Goal: Task Accomplishment & Management: Use online tool/utility

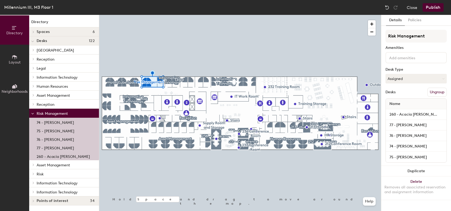
click at [53, 145] on p "77 - [PERSON_NAME]" at bounding box center [55, 147] width 37 height 6
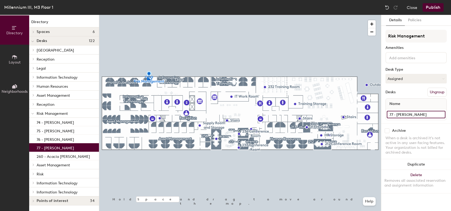
click at [427, 114] on input "77 - [PERSON_NAME]" at bounding box center [416, 114] width 59 height 7
click at [430, 114] on input "77 - [PERSON_NAME]" at bounding box center [416, 114] width 59 height 7
type input "77 - [GEOGRAPHIC_DATA]"
click at [423, 79] on button "Assigned" at bounding box center [416, 79] width 61 height 10
click at [399, 110] on div "Hoteled" at bounding box center [412, 111] width 53 height 8
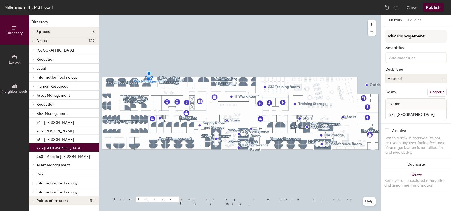
click at [430, 6] on button "Publish" at bounding box center [433, 7] width 21 height 8
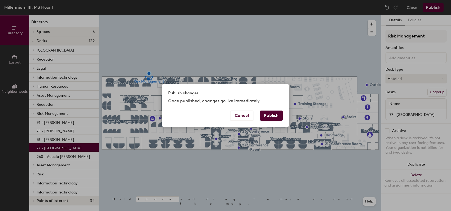
click at [285, 45] on div "Publish changes Once published, changes go live immediately Cancel Publish" at bounding box center [225, 105] width 451 height 211
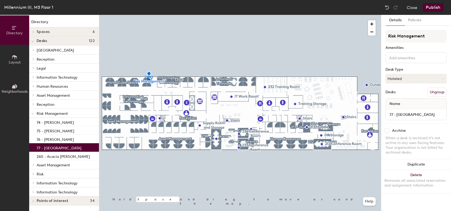
click at [50, 173] on p "Risk" at bounding box center [66, 173] width 58 height 7
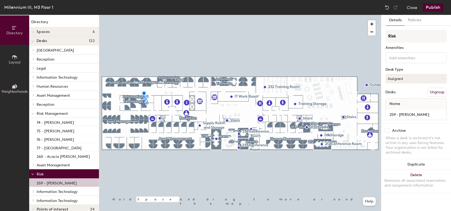
scroll to position [7, 0]
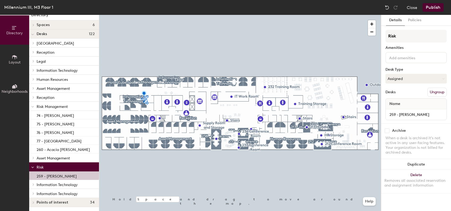
click at [58, 155] on p "Asset Management" at bounding box center [66, 157] width 58 height 7
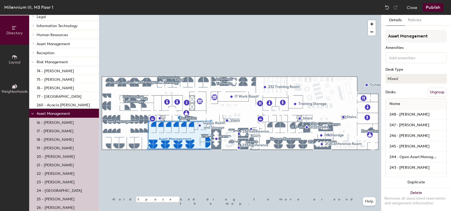
scroll to position [0, 0]
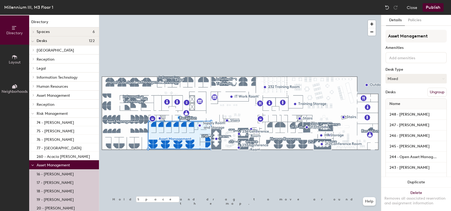
click at [53, 104] on span "Reception" at bounding box center [46, 104] width 18 height 5
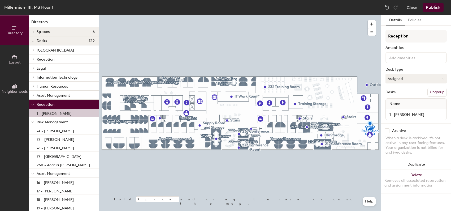
click at [61, 94] on span "Asset Management" at bounding box center [53, 95] width 33 height 5
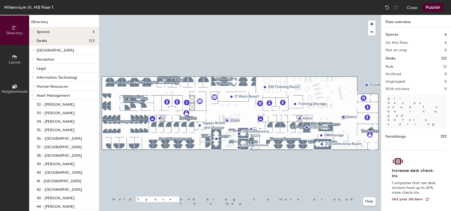
click at [433, 7] on button "Publish" at bounding box center [433, 7] width 21 height 8
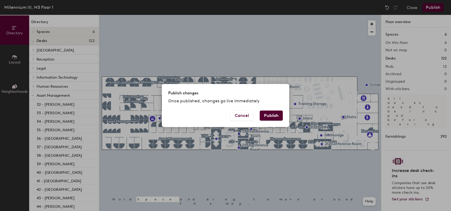
click at [273, 112] on button "Publish" at bounding box center [271, 115] width 23 height 10
